Goal: Task Accomplishment & Management: Use online tool/utility

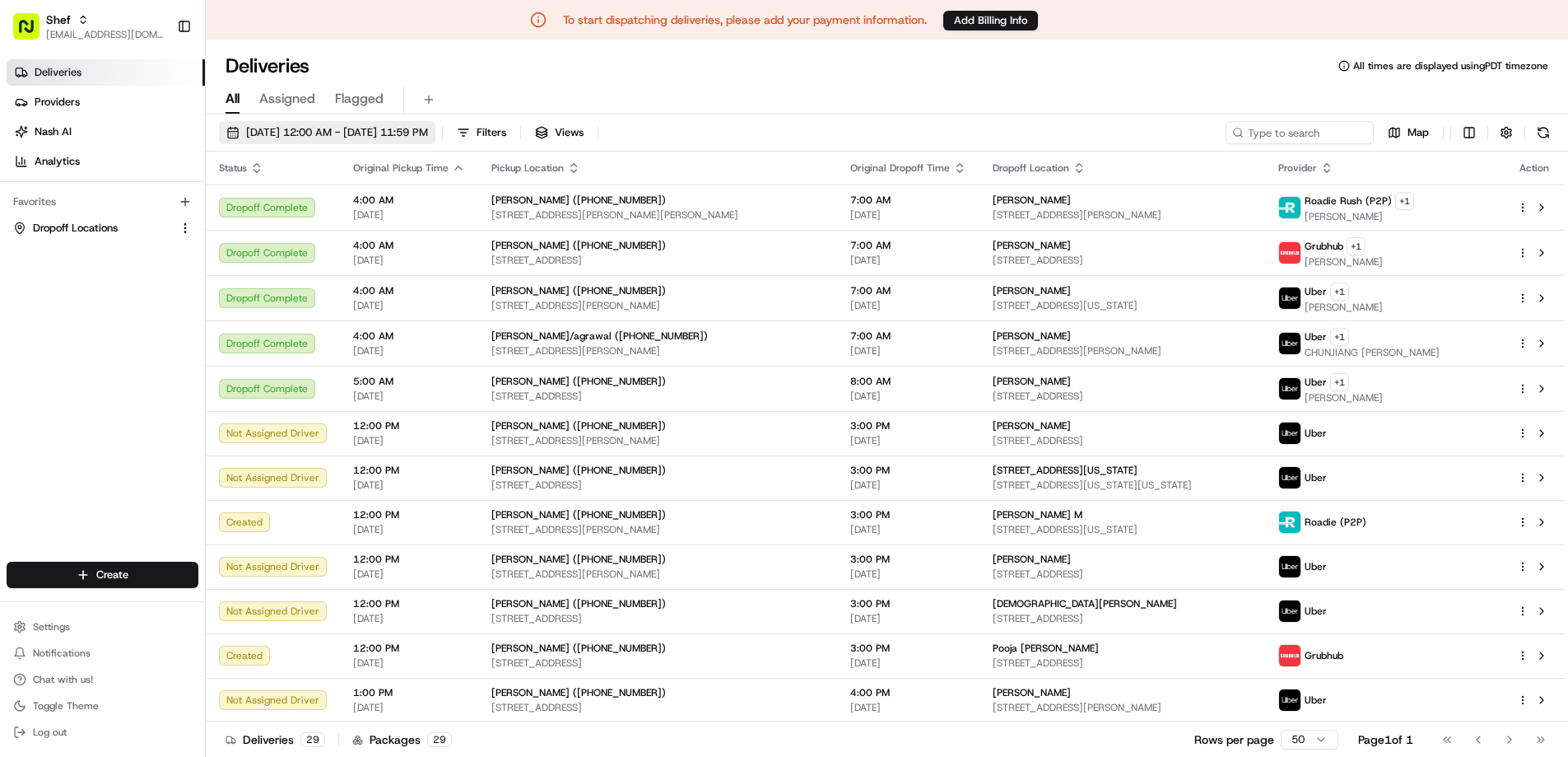
click at [420, 129] on span "08/21/2025 12:00 AM - 08/21/2025 11:59 PM" at bounding box center [337, 132] width 182 height 14
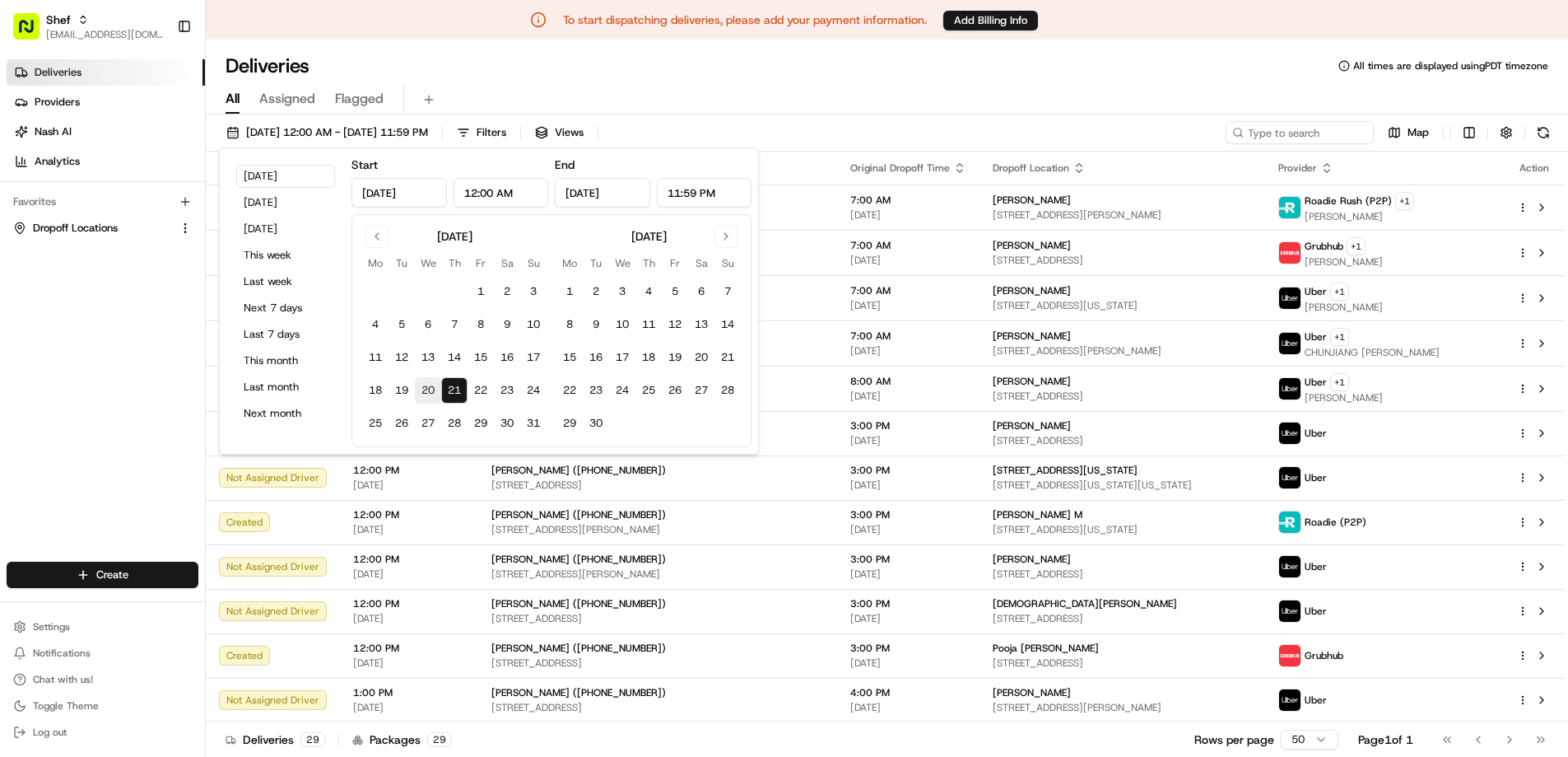
click at [428, 388] on button "20" at bounding box center [427, 390] width 26 height 26
type input "Aug 20, 2025"
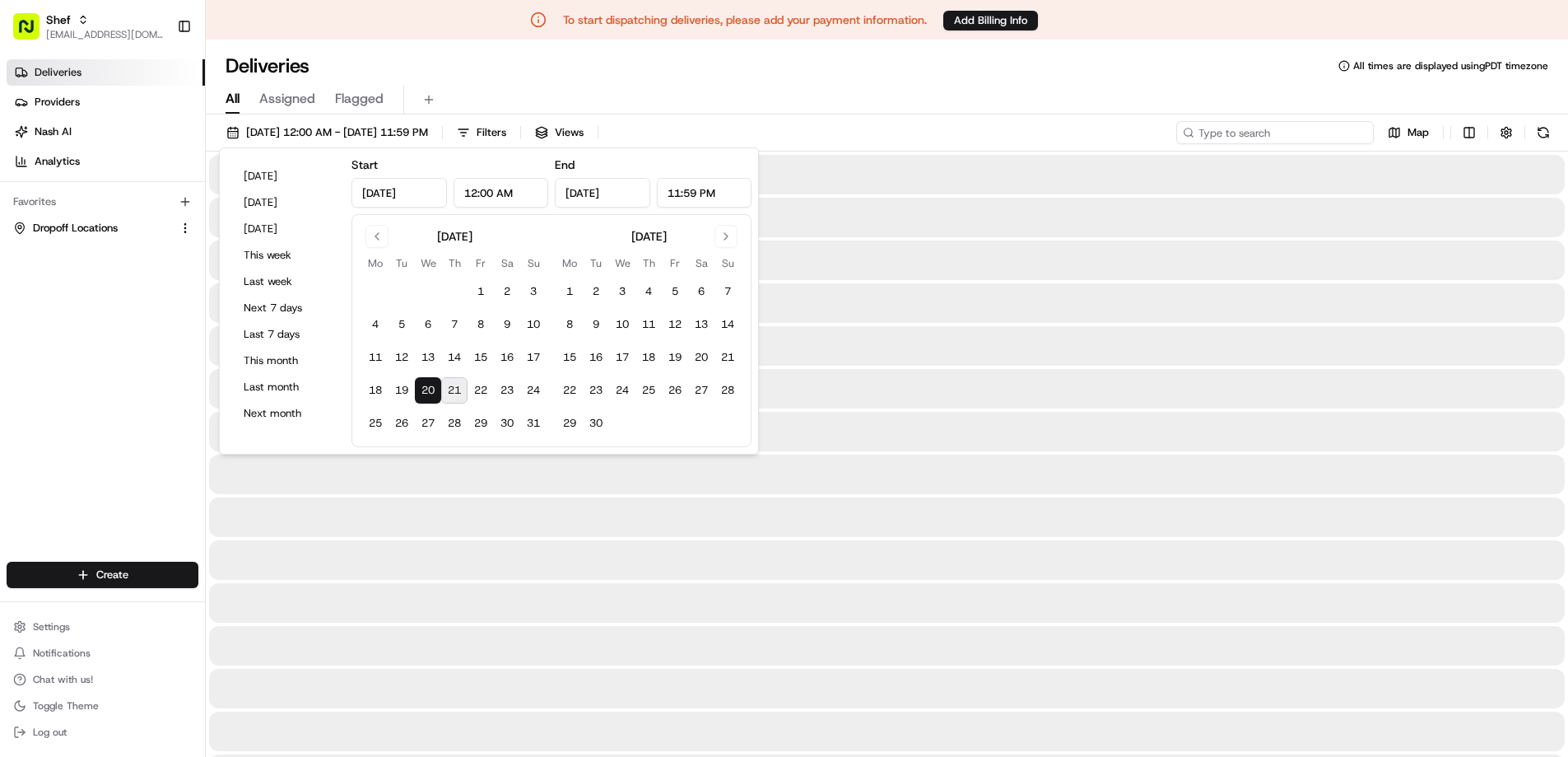
click at [1302, 133] on input at bounding box center [1275, 132] width 198 height 23
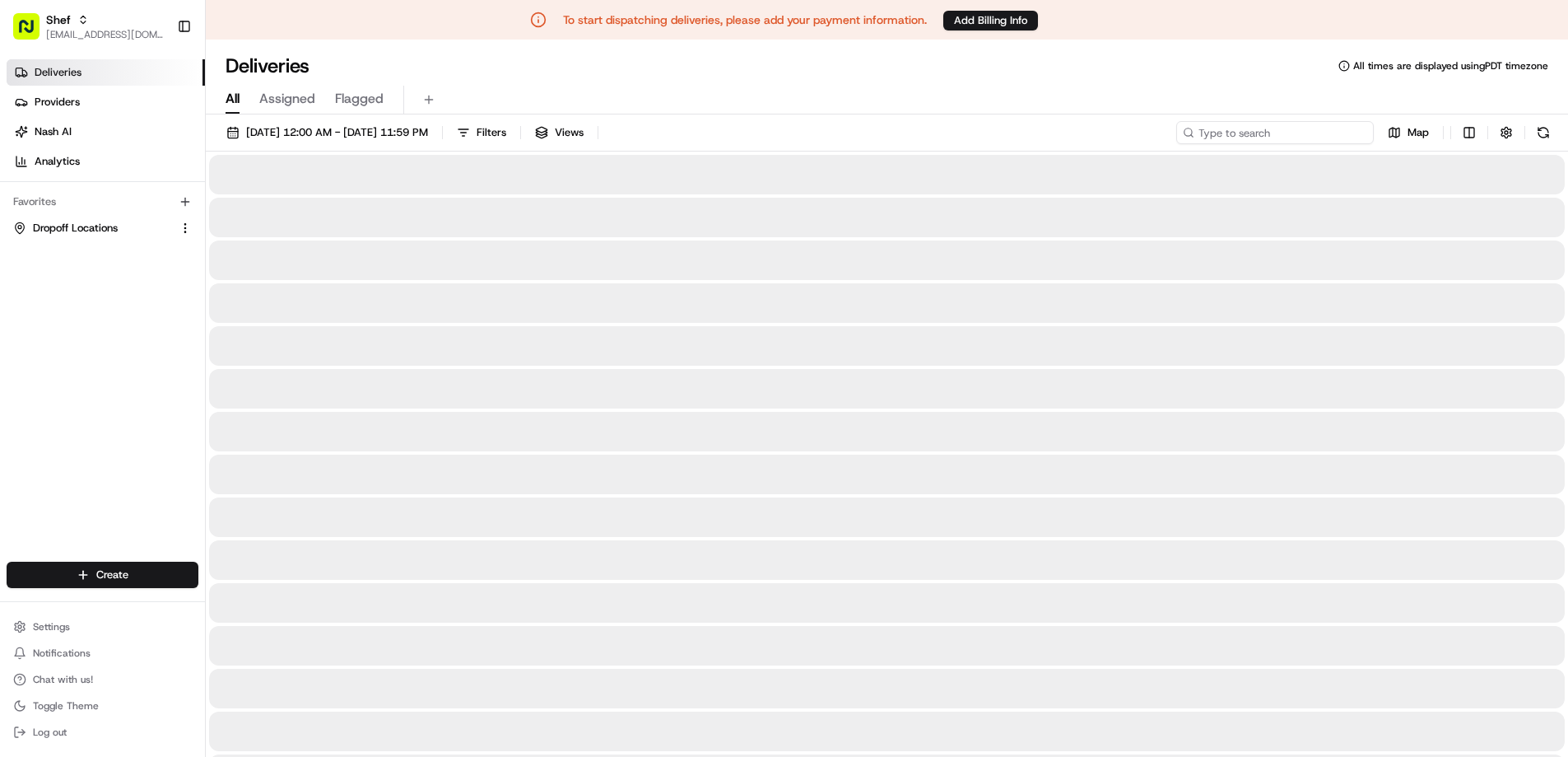
paste input "efJLJYyDj8e"
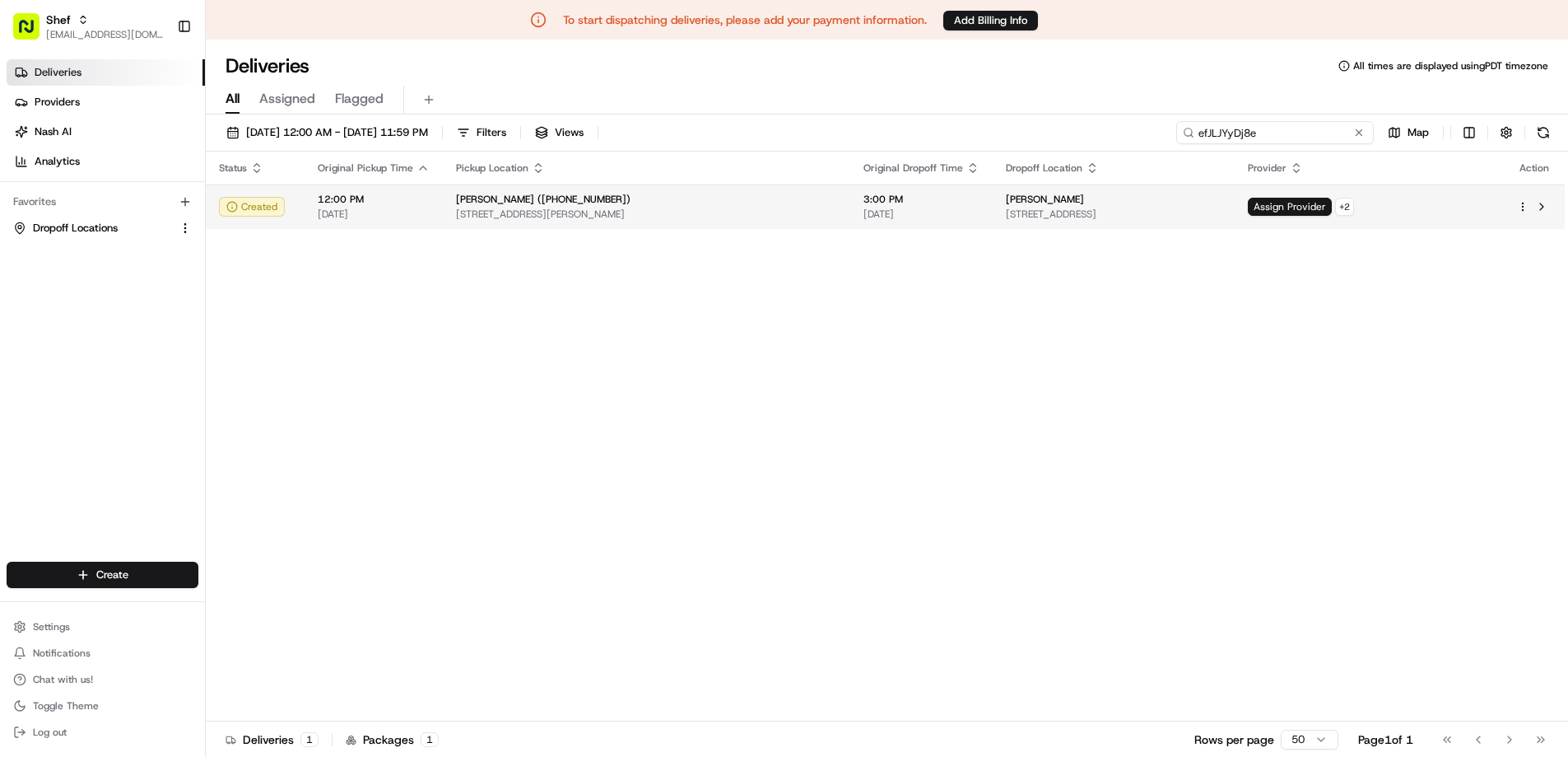
type input "efJLJYyDj8e"
click at [699, 197] on div "[PERSON_NAME] ([PHONE_NUMBER])" at bounding box center [647, 199] width 381 height 14
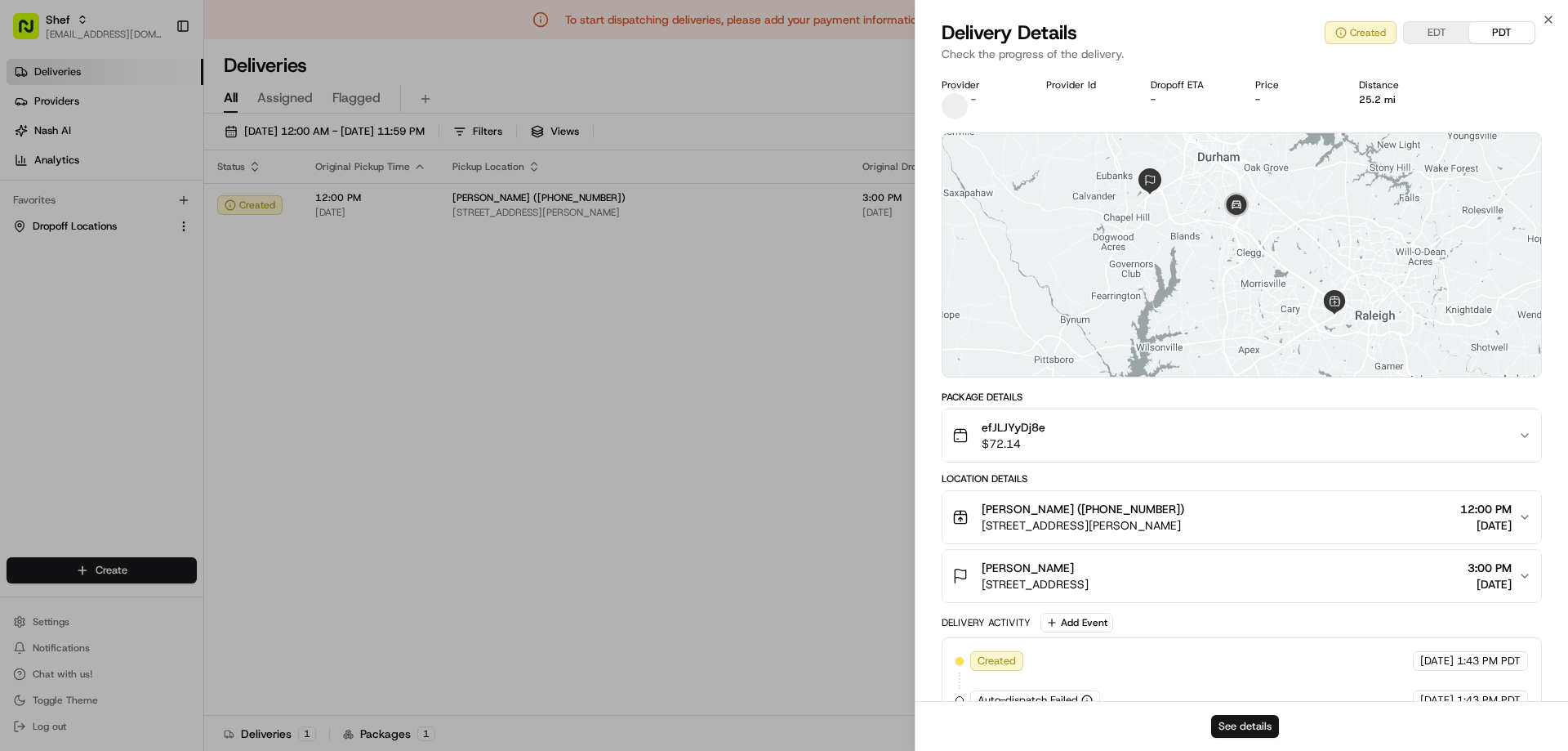
click at [1240, 724] on button "See details" at bounding box center [1246, 726] width 68 height 23
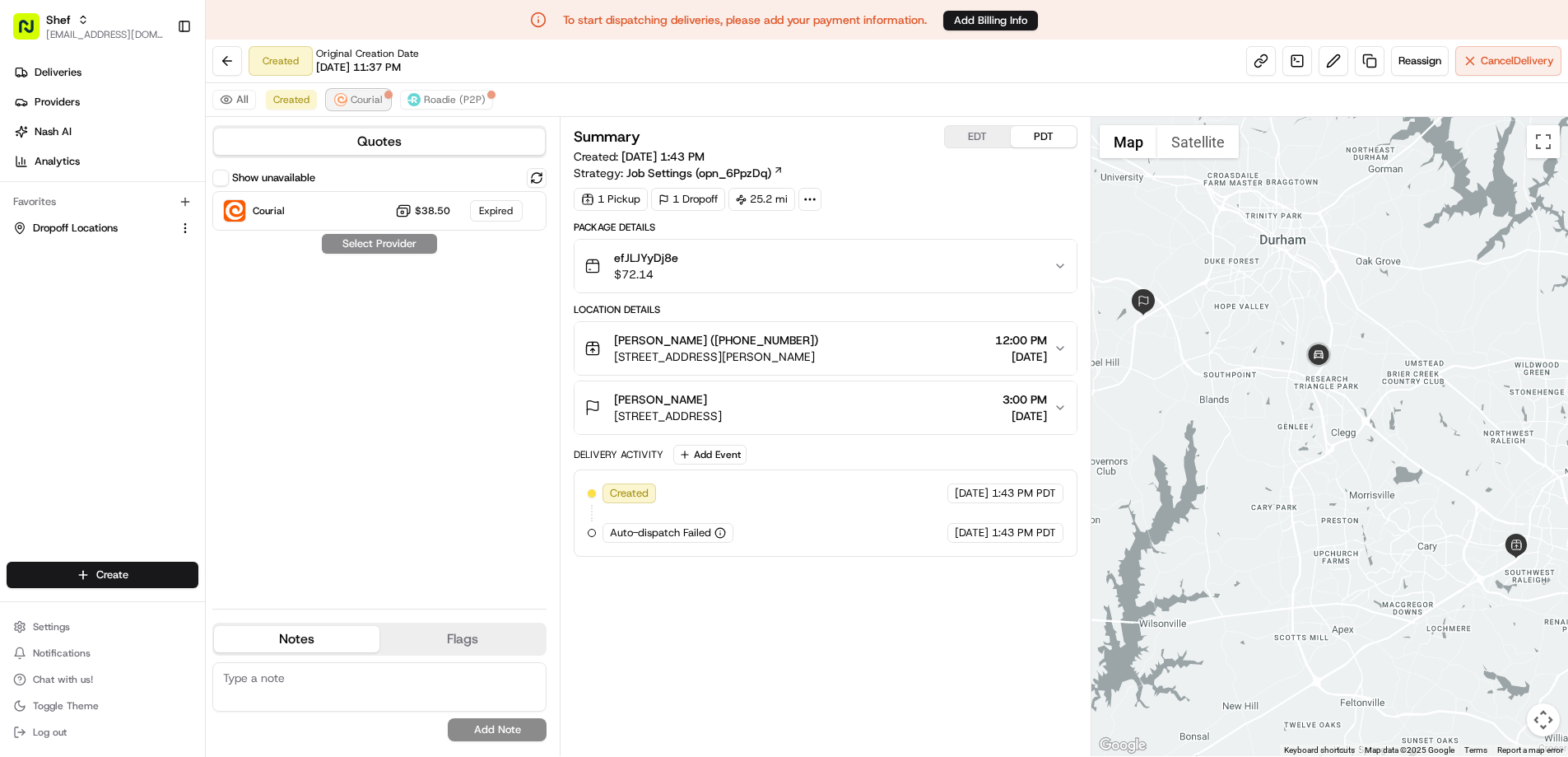
click at [355, 95] on span "Courial" at bounding box center [367, 99] width 32 height 14
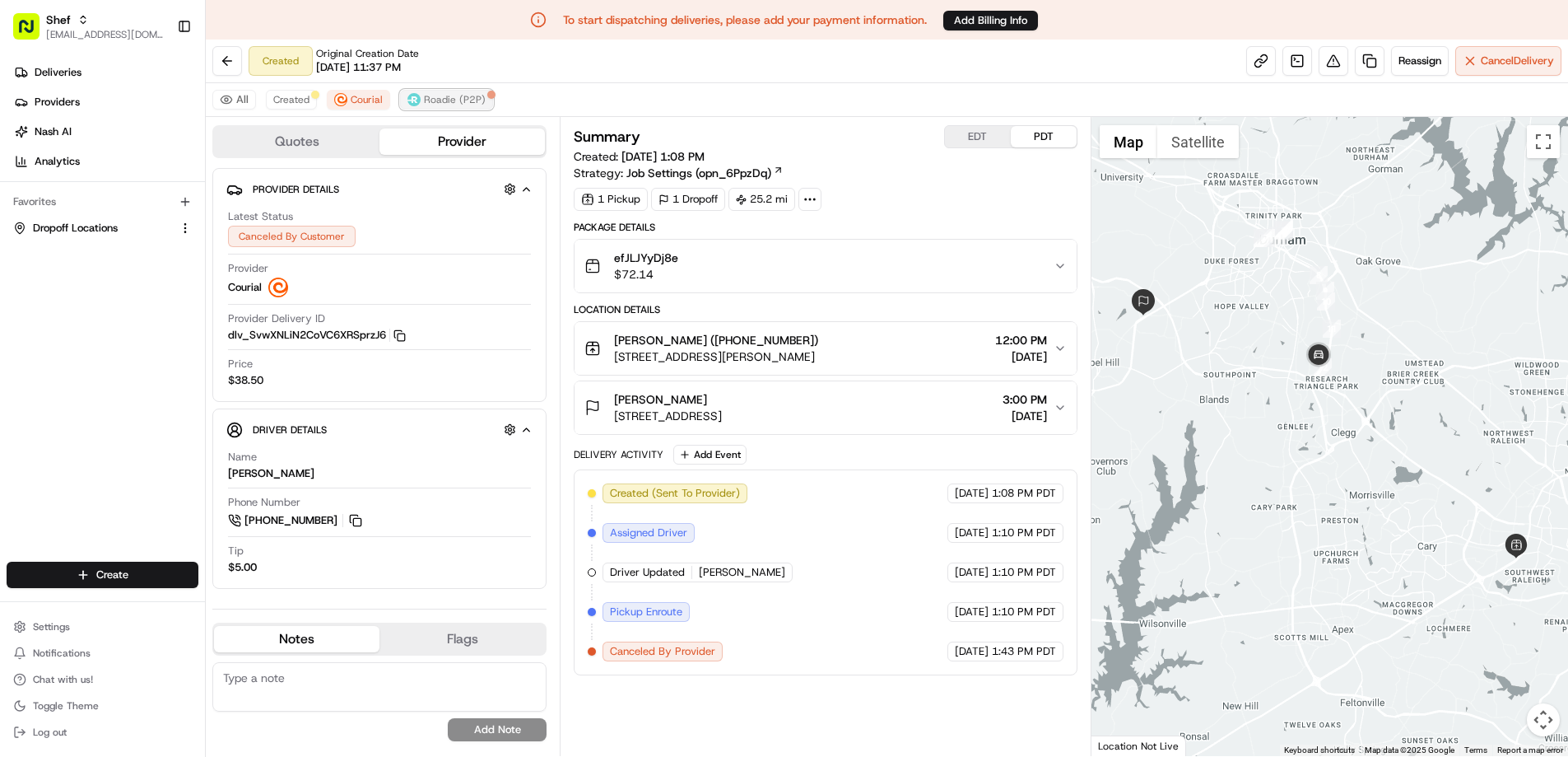
click at [451, 93] on span "Roadie (P2P)" at bounding box center [454, 99] width 62 height 14
